Goal: Book appointment/travel/reservation

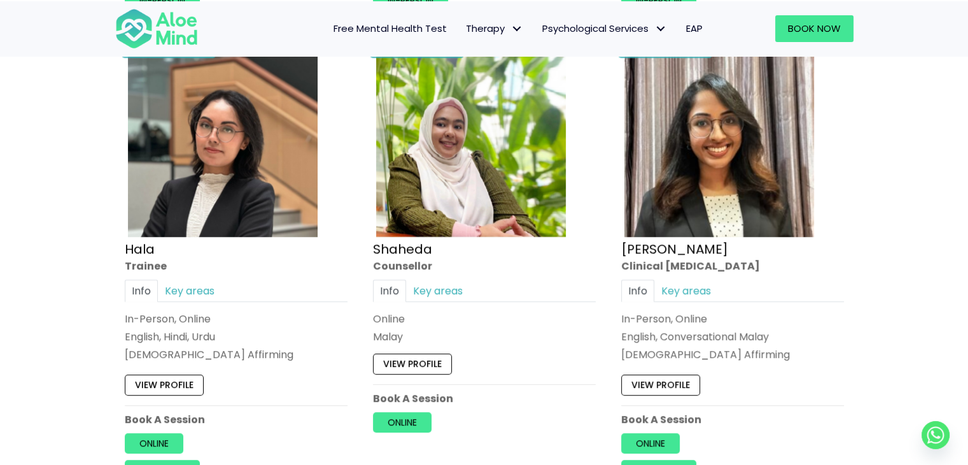
scroll to position [1151, 0]
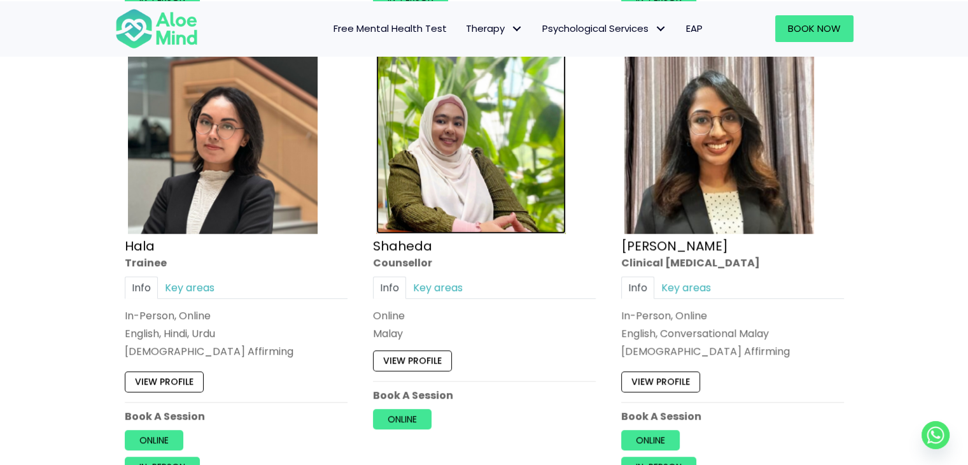
click at [462, 152] on img at bounding box center [471, 139] width 190 height 190
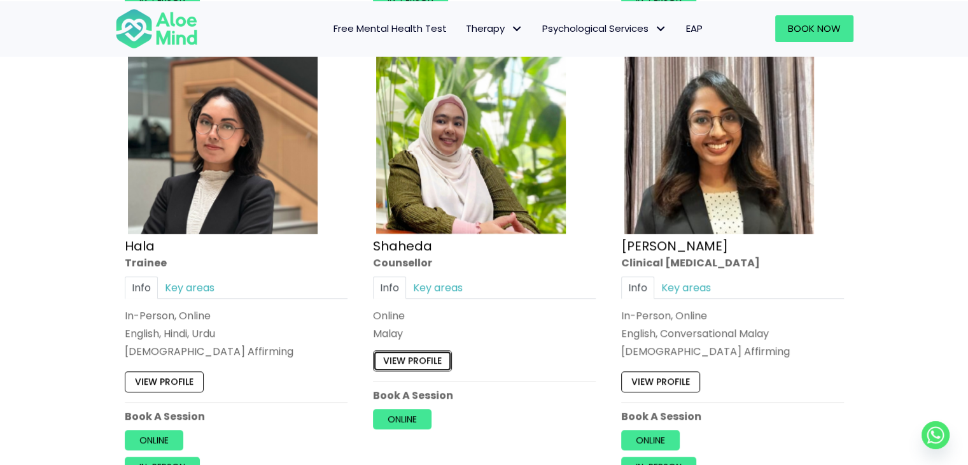
click at [423, 360] on link "View profile" at bounding box center [412, 360] width 79 height 20
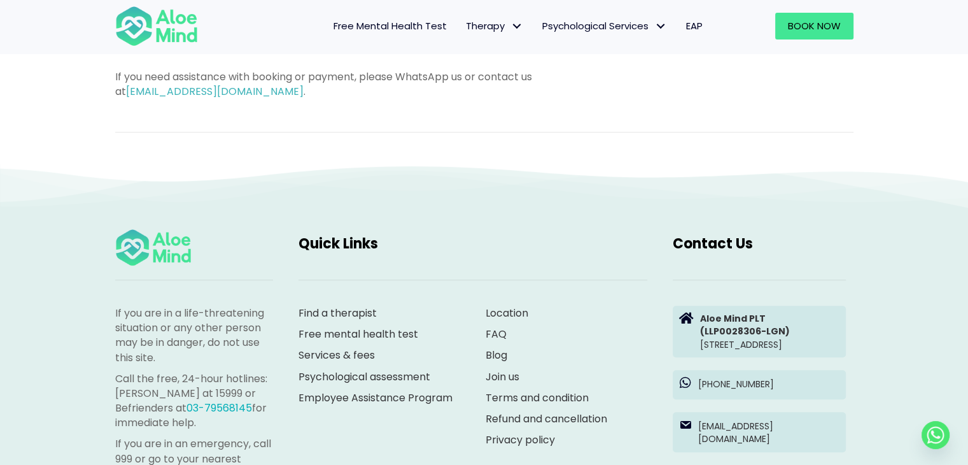
scroll to position [918, 0]
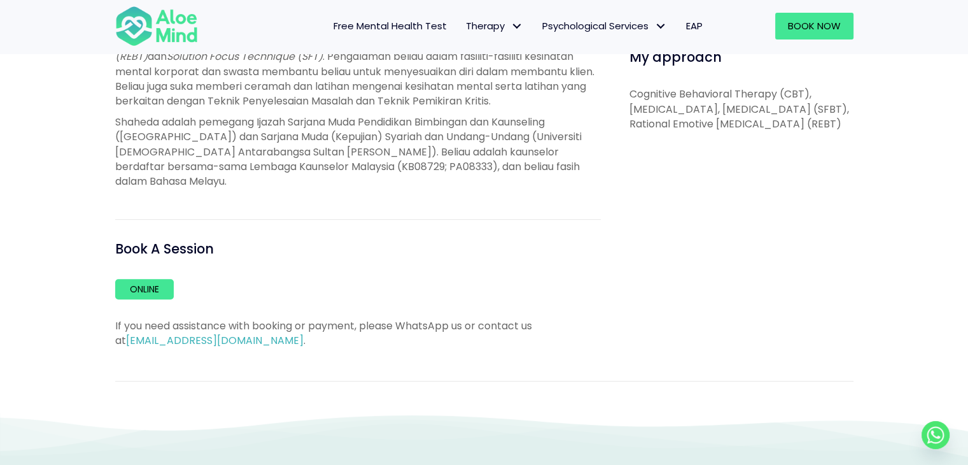
scroll to position [681, 0]
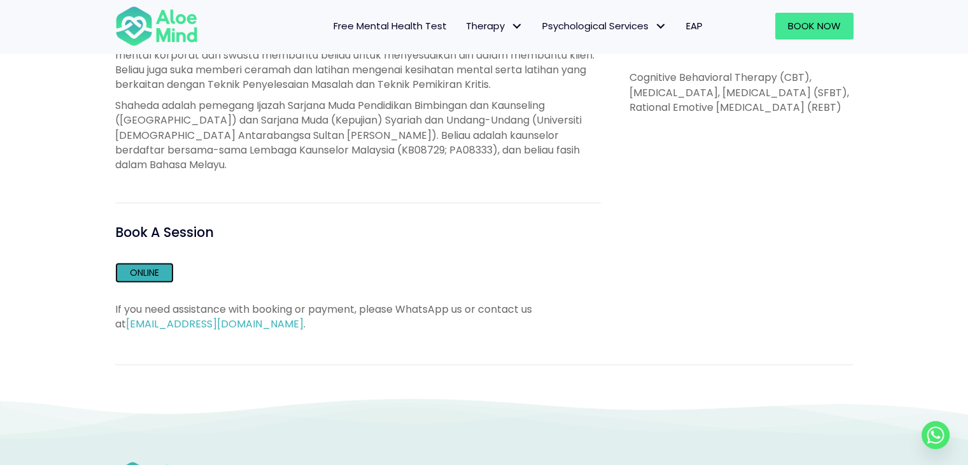
click at [162, 278] on link "Online" at bounding box center [144, 272] width 59 height 20
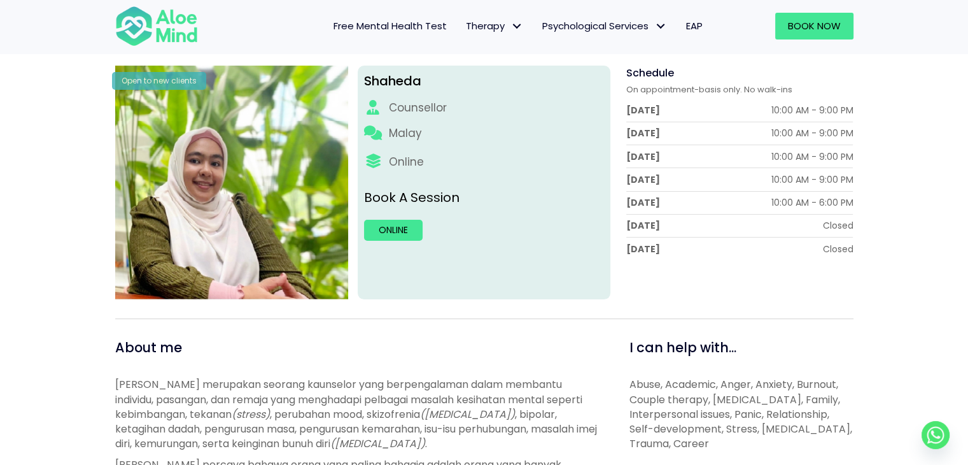
scroll to position [149, 0]
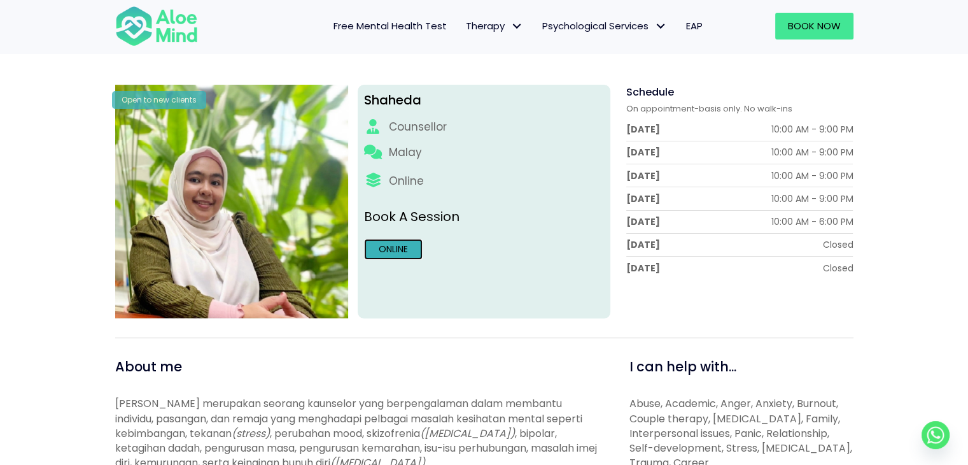
click at [406, 247] on link "Online" at bounding box center [393, 249] width 59 height 20
